Goal: Information Seeking & Learning: Learn about a topic

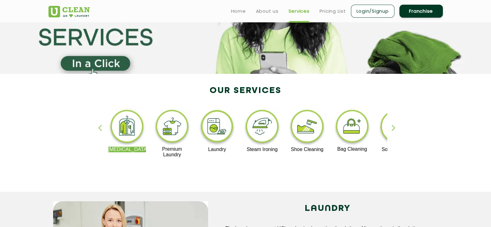
scroll to position [70, 0]
click at [396, 129] on div "button" at bounding box center [396, 133] width 9 height 17
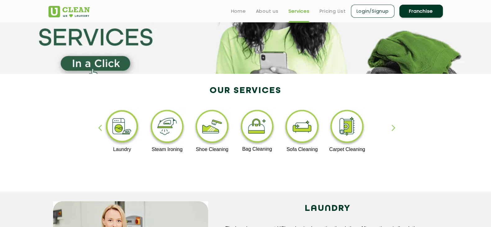
click at [102, 130] on div "button" at bounding box center [102, 133] width 9 height 17
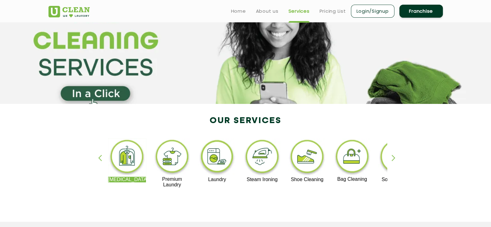
scroll to position [0, 0]
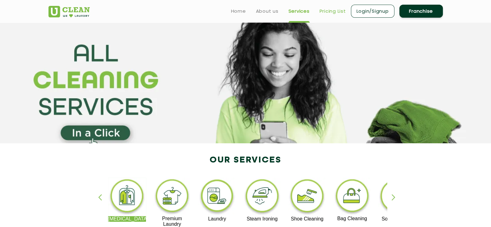
click at [331, 13] on link "Pricing List" at bounding box center [333, 10] width 26 height 7
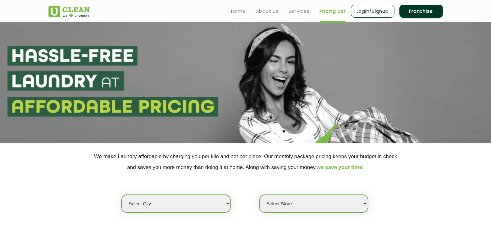
select select "0"
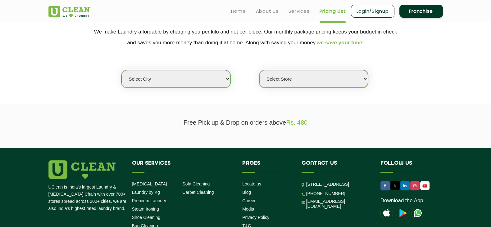
scroll to position [125, 0]
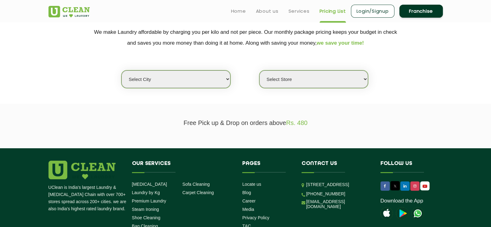
click at [228, 79] on select "Select city [GEOGRAPHIC_DATA] [GEOGRAPHIC_DATA] [GEOGRAPHIC_DATA] [GEOGRAPHIC_D…" at bounding box center [175, 80] width 109 height 18
click at [297, 12] on link "Services" at bounding box center [299, 10] width 21 height 7
